Goal: Task Accomplishment & Management: Manage account settings

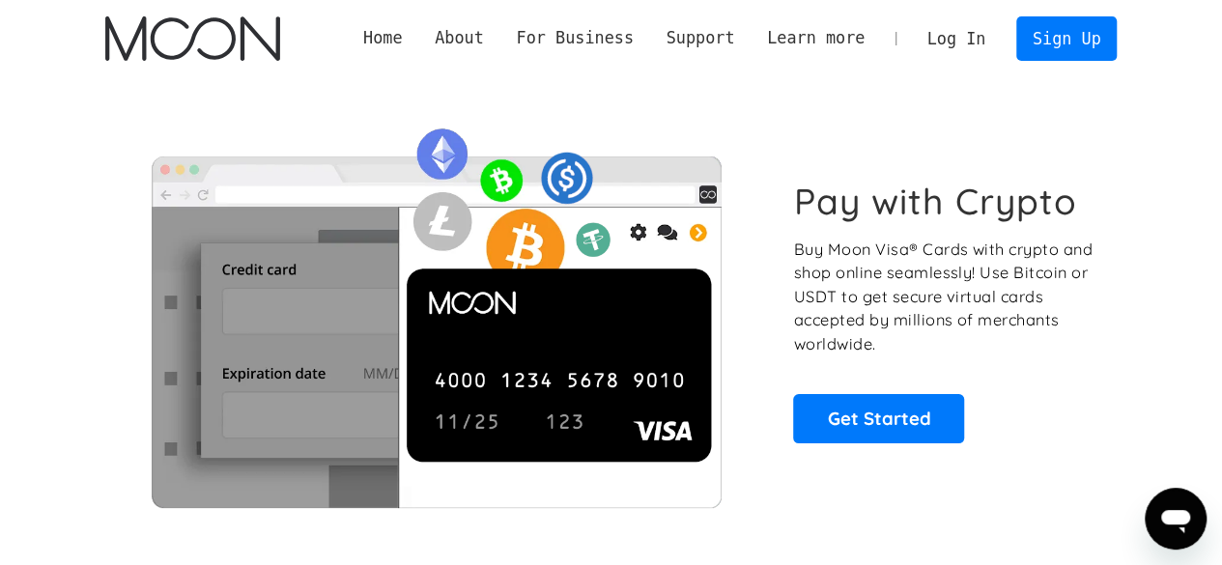
click at [939, 54] on link "Log In" at bounding box center [956, 38] width 91 height 43
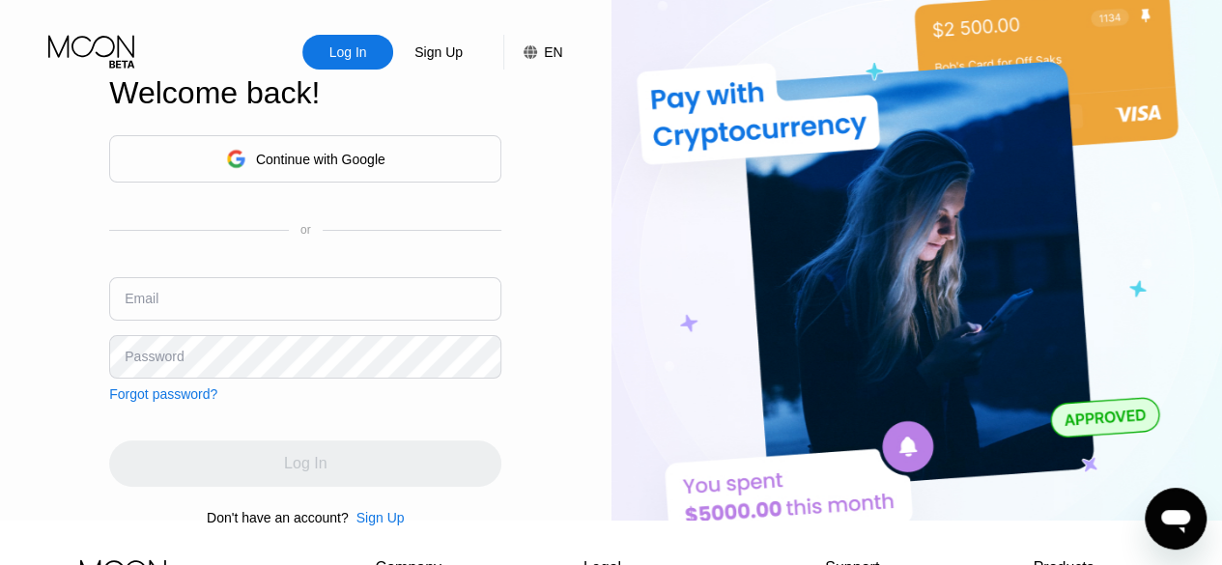
type input "[EMAIL_ADDRESS][DOMAIN_NAME]"
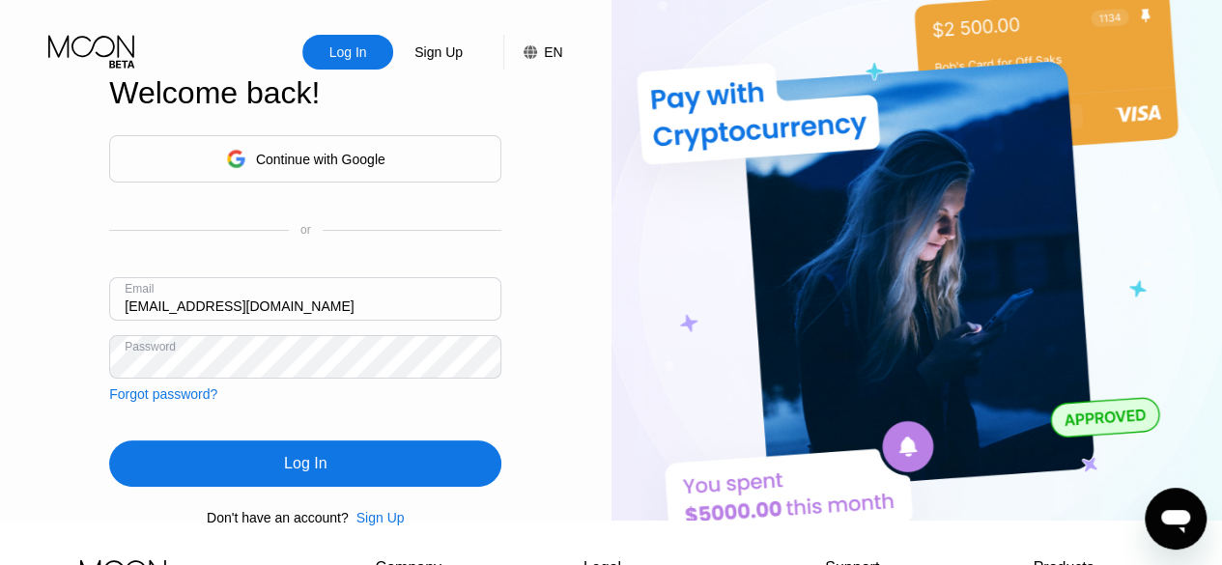
click at [466, 483] on div "Log In" at bounding box center [305, 464] width 392 height 46
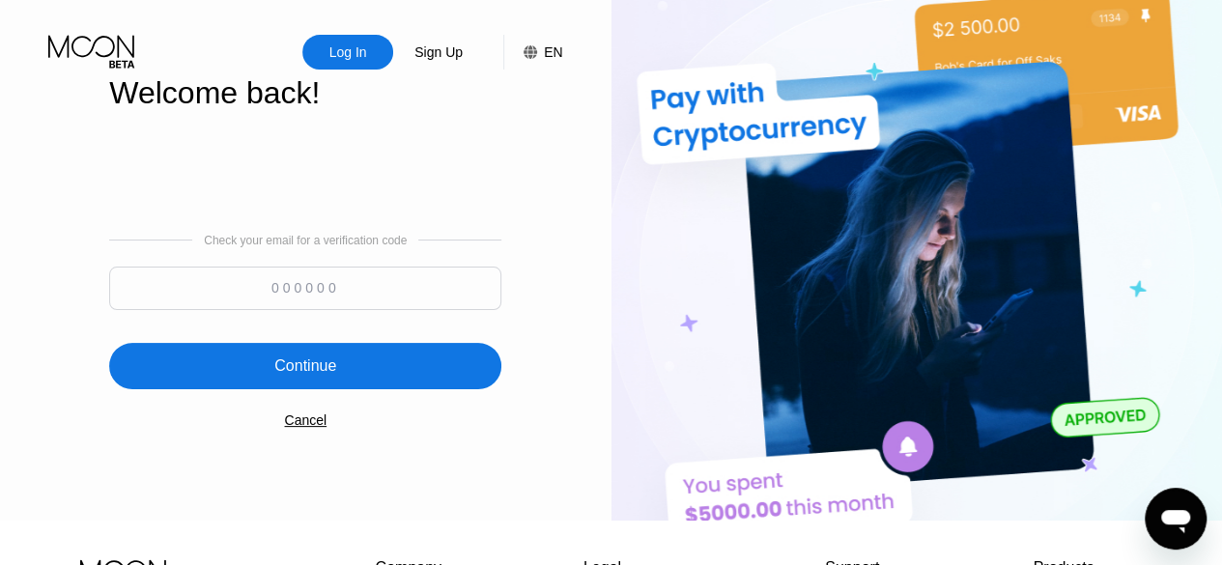
click at [372, 301] on input at bounding box center [305, 288] width 392 height 43
paste input "558234"
type input "558234"
click at [372, 362] on div "Continue" at bounding box center [305, 366] width 392 height 46
